Goal: Task Accomplishment & Management: Use online tool/utility

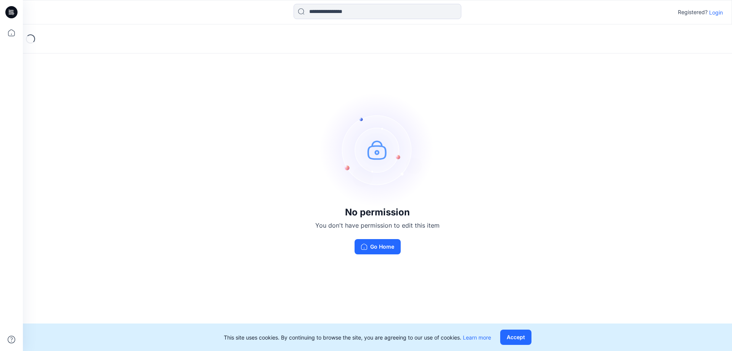
click at [719, 11] on p "Login" at bounding box center [717, 12] width 14 height 8
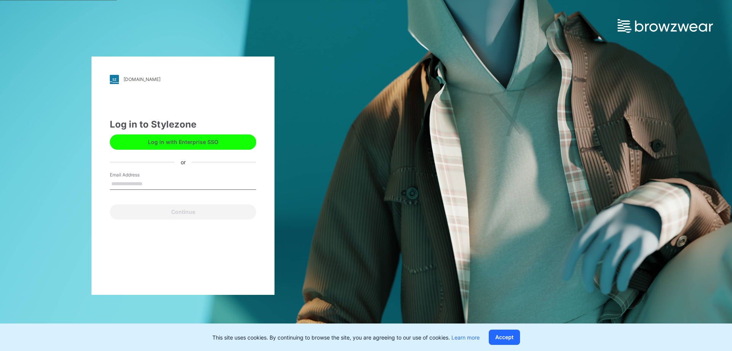
click at [132, 184] on input "Email Address" at bounding box center [183, 183] width 146 height 11
type input "**********"
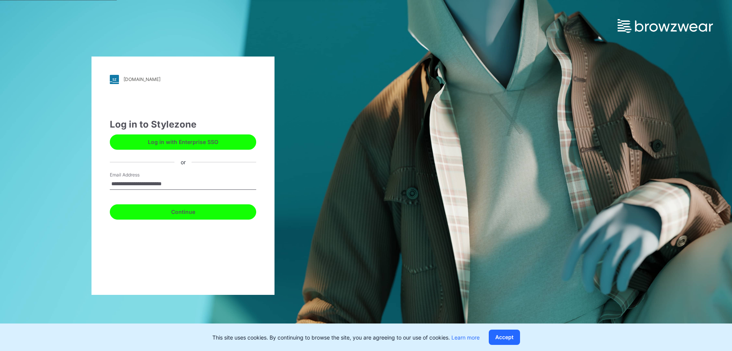
click at [134, 211] on button "Continue" at bounding box center [183, 211] width 146 height 15
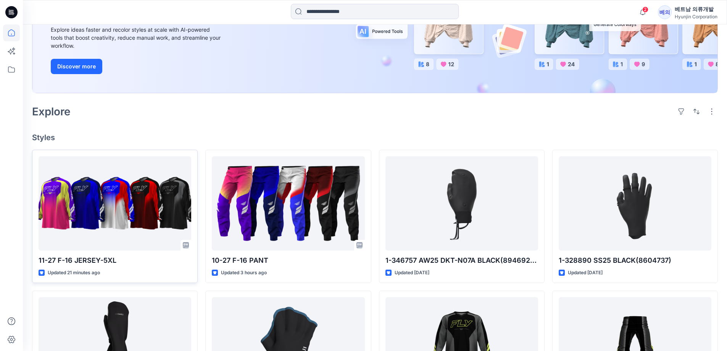
scroll to position [114, 0]
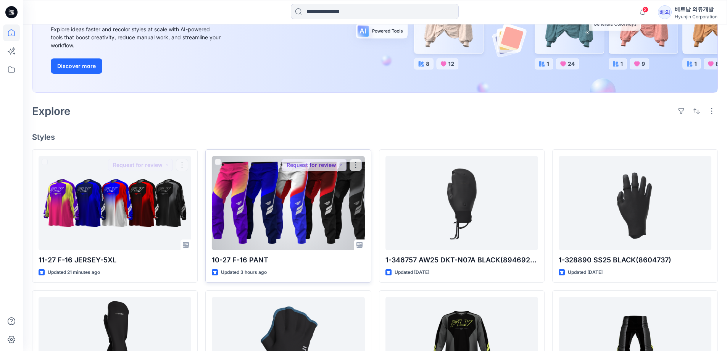
click at [286, 209] on div at bounding box center [288, 203] width 153 height 94
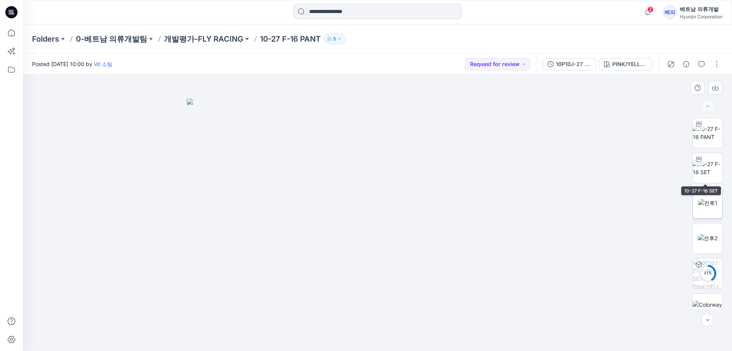
drag, startPoint x: 708, startPoint y: 171, endPoint x: 709, endPoint y: 190, distance: 19.5
click at [708, 171] on img at bounding box center [708, 168] width 30 height 16
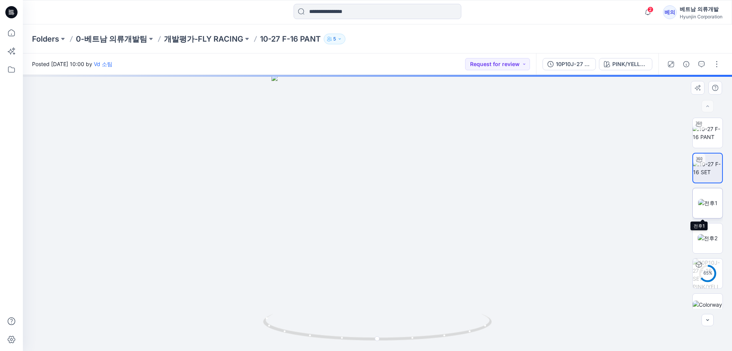
click at [706, 207] on img at bounding box center [707, 203] width 19 height 8
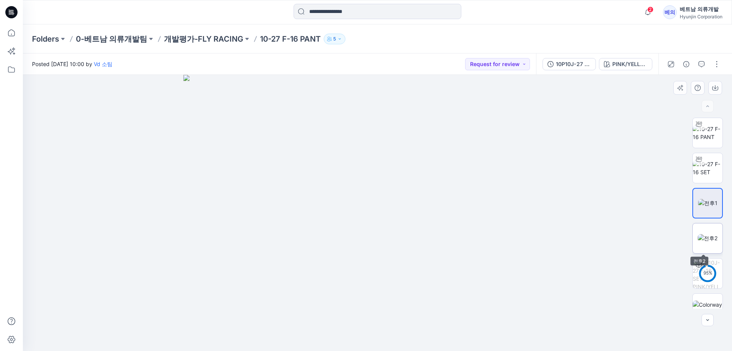
click at [708, 242] on img at bounding box center [708, 238] width 20 height 8
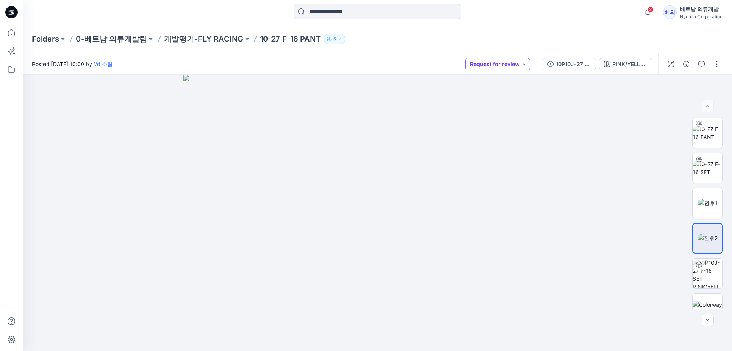
click at [500, 68] on button "Request for review" at bounding box center [497, 64] width 65 height 12
click at [488, 119] on p "Approved" at bounding box center [489, 116] width 25 height 10
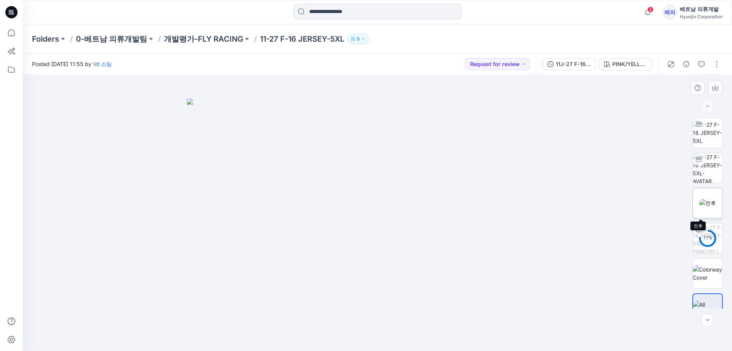
click at [701, 207] on img at bounding box center [708, 203] width 17 height 8
drag, startPoint x: 478, startPoint y: 238, endPoint x: 349, endPoint y: 231, distance: 128.7
click at [349, 231] on img at bounding box center [377, 213] width 388 height 276
click at [496, 63] on button "Request for review" at bounding box center [497, 64] width 65 height 12
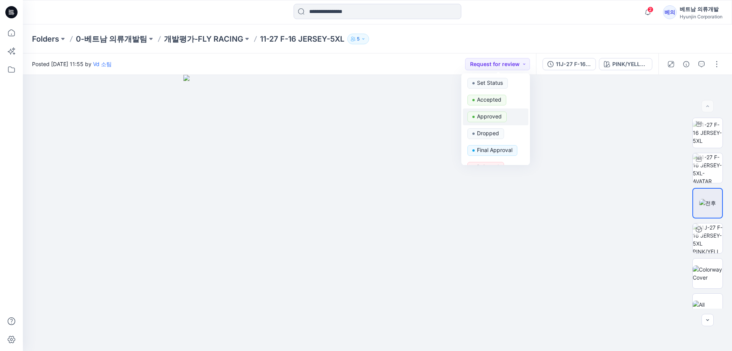
click at [500, 115] on p "Approved" at bounding box center [489, 116] width 25 height 10
